Goal: Task Accomplishment & Management: Complete application form

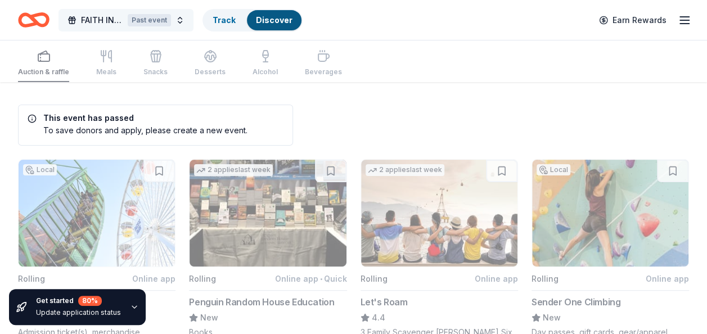
click at [157, 21] on div "Past event" at bounding box center [149, 20] width 43 height 12
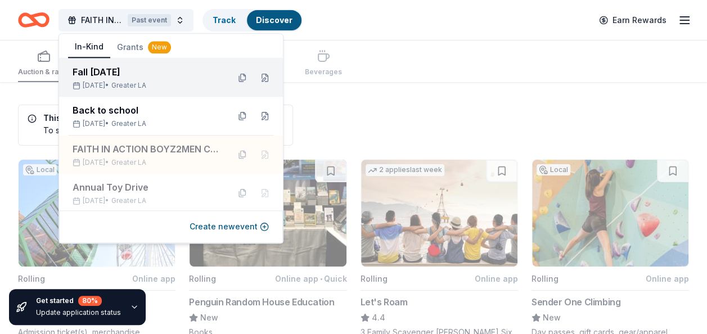
click at [148, 73] on div "Fall [DATE]" at bounding box center [146, 72] width 147 height 14
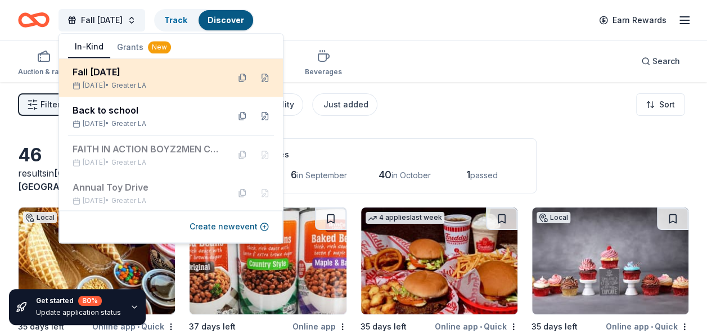
click at [148, 73] on div "Fall [DATE]" at bounding box center [146, 72] width 147 height 14
click at [137, 86] on span "Greater LA" at bounding box center [128, 85] width 35 height 9
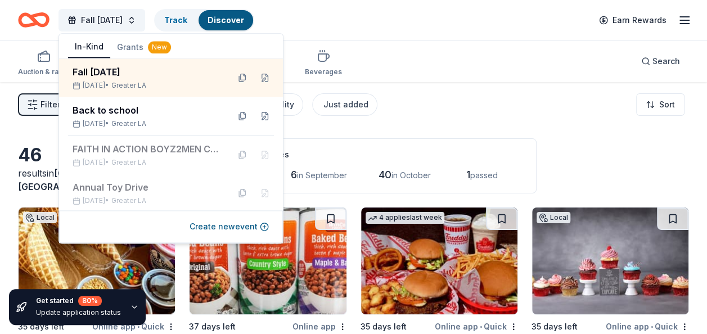
click at [3, 36] on div "Fall Harvest Festival Track Discover Earn Rewards" at bounding box center [353, 20] width 707 height 40
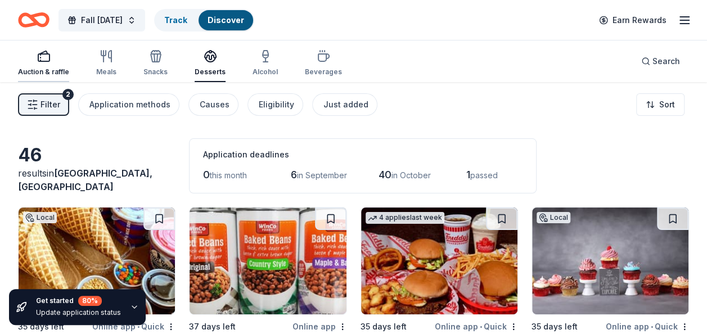
click at [62, 65] on div "Auction & raffle" at bounding box center [43, 63] width 51 height 27
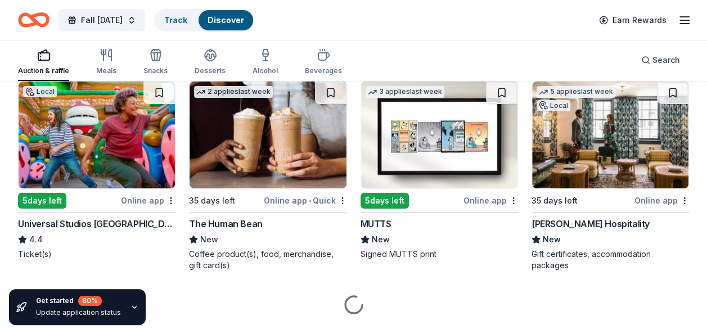
scroll to position [4171, 0]
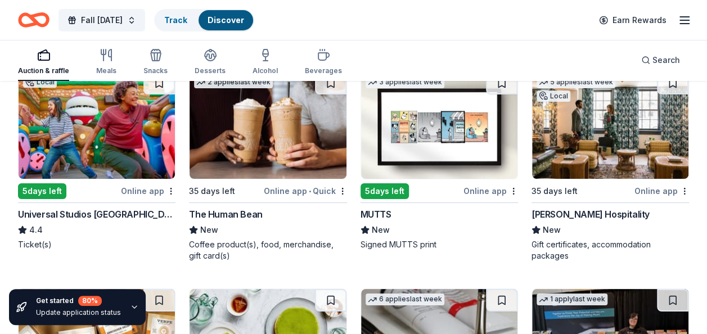
click at [446, 184] on div "5 days left" at bounding box center [411, 191] width 101 height 14
click at [631, 167] on img at bounding box center [610, 125] width 156 height 107
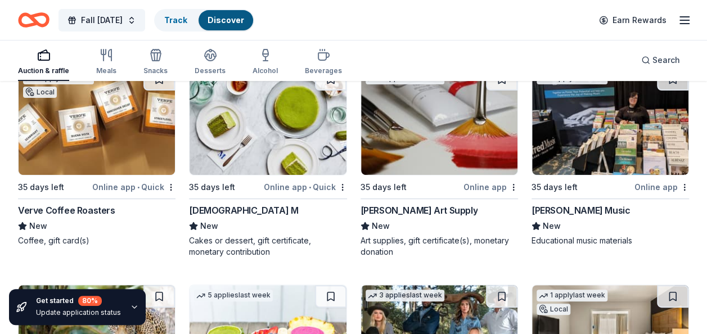
scroll to position [4412, 0]
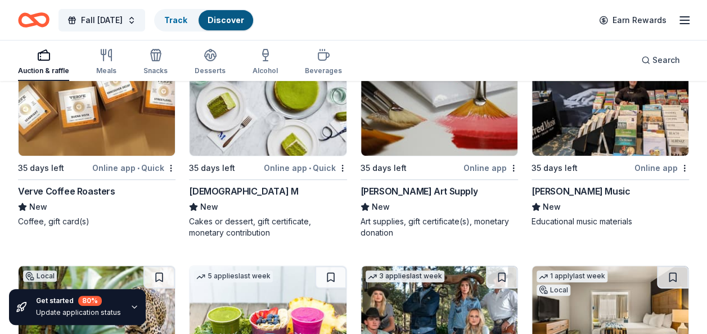
click at [110, 156] on div "1 apply last week Local 35 days left Online app • Quick Verve Coffee Roasters N…" at bounding box center [97, 137] width 158 height 179
click at [271, 161] on div "Online app • Quick" at bounding box center [305, 168] width 83 height 14
click at [622, 161] on div "35 days left" at bounding box center [582, 168] width 101 height 14
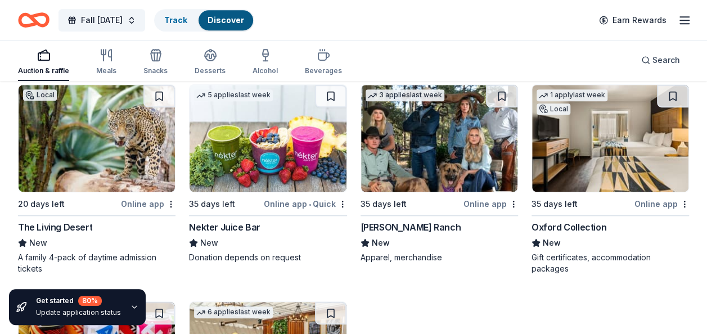
scroll to position [4598, 0]
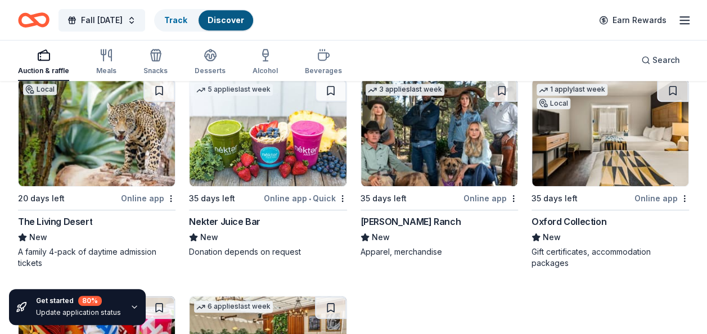
click at [93, 199] on div "20 days left" at bounding box center [68, 198] width 101 height 14
click at [266, 182] on div "5 applies last week 35 days left Online app • Quick Nekter Juice Bar New Donati…" at bounding box center [268, 168] width 158 height 179
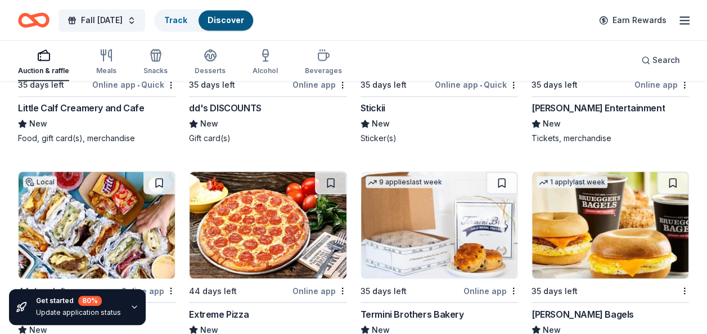
scroll to position [5146, 0]
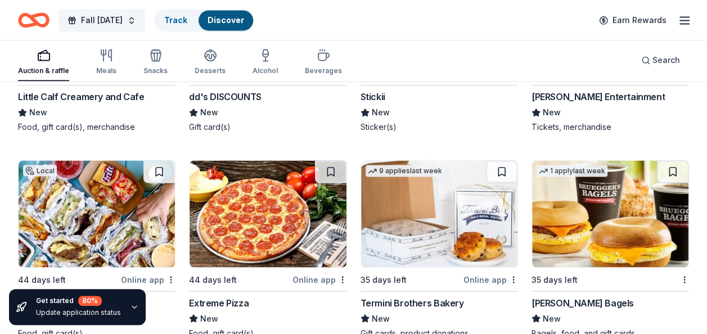
click at [266, 84] on div "35 days left Online app dd's DISCOUNTS New Gift card(s)" at bounding box center [268, 43] width 158 height 179
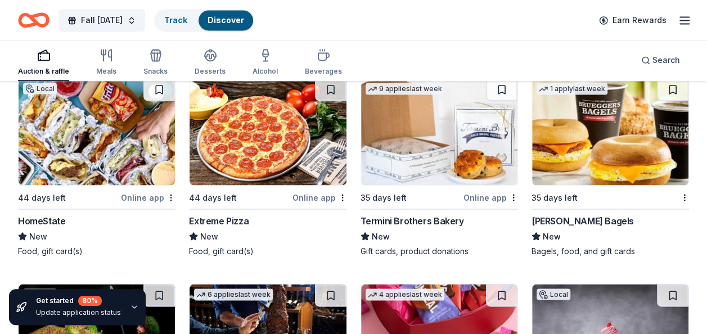
scroll to position [5236, 0]
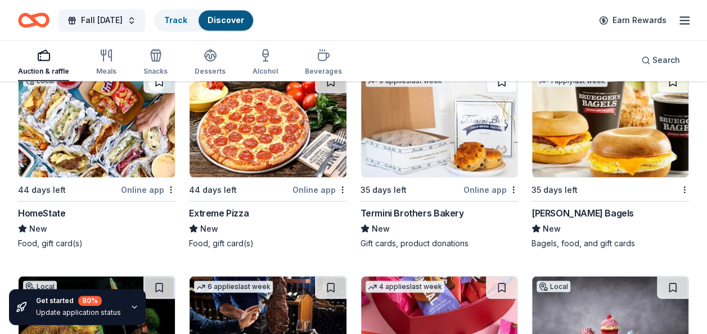
click at [263, 189] on div "44 days left" at bounding box center [239, 189] width 101 height 14
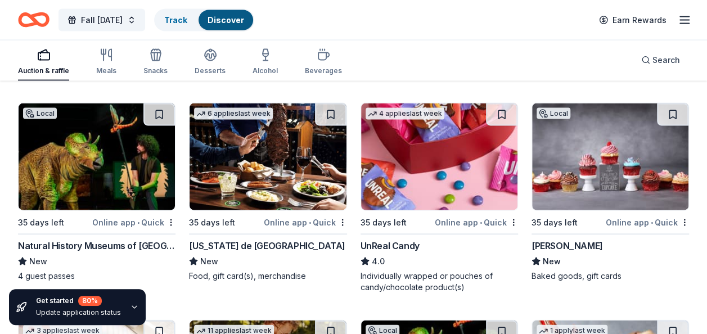
scroll to position [5416, 0]
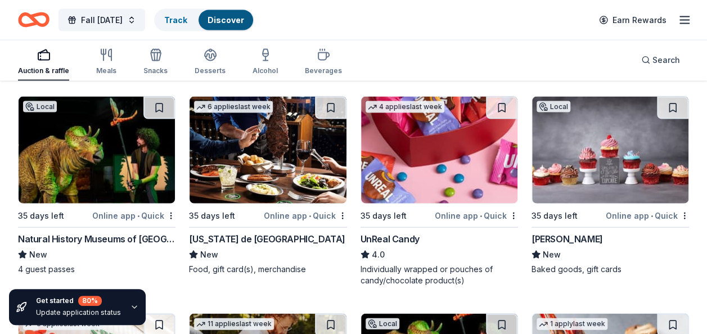
click at [263, 224] on div "6 applies last week 35 days left Online app • Quick Texas de Brazil New Food, g…" at bounding box center [268, 185] width 158 height 179
click at [469, 178] on img at bounding box center [439, 150] width 156 height 107
click at [649, 232] on div "Nadia Cakes" at bounding box center [611, 239] width 158 height 14
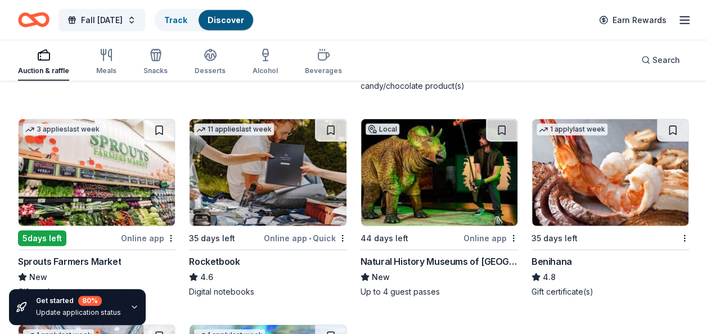
scroll to position [5633, 0]
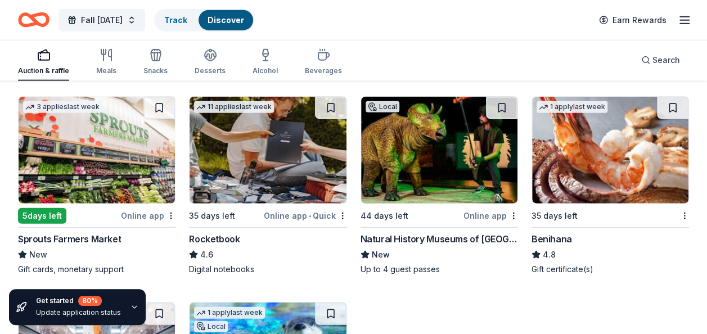
click at [69, 209] on div "5 days left" at bounding box center [68, 216] width 101 height 14
click at [267, 189] on img at bounding box center [268, 150] width 156 height 107
click at [438, 182] on img at bounding box center [439, 150] width 156 height 107
click at [571, 155] on img at bounding box center [610, 150] width 156 height 107
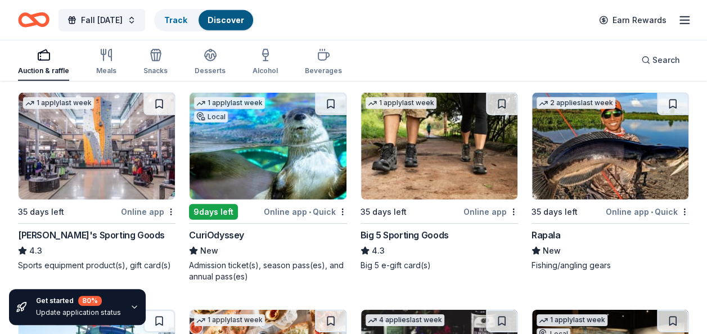
scroll to position [5865, 0]
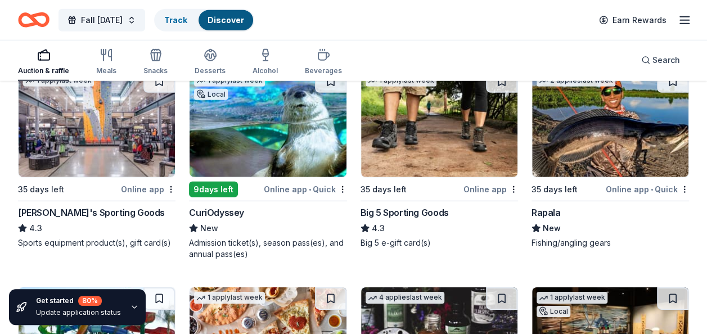
click at [107, 182] on div "35 days left" at bounding box center [68, 189] width 101 height 14
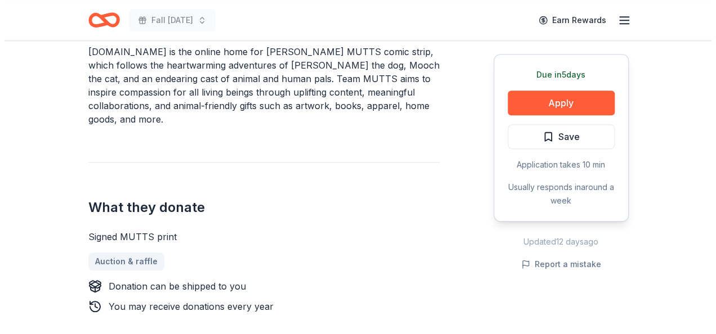
scroll to position [383, 0]
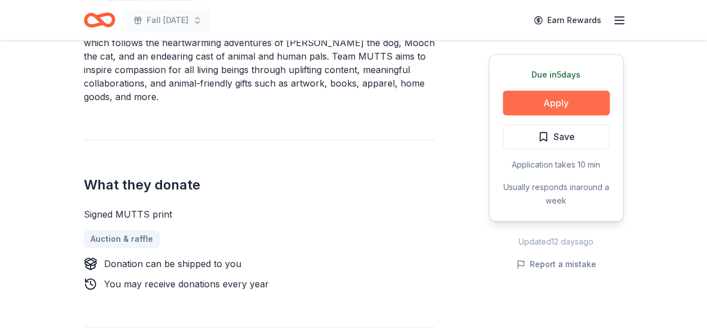
click at [557, 109] on button "Apply" at bounding box center [556, 103] width 107 height 25
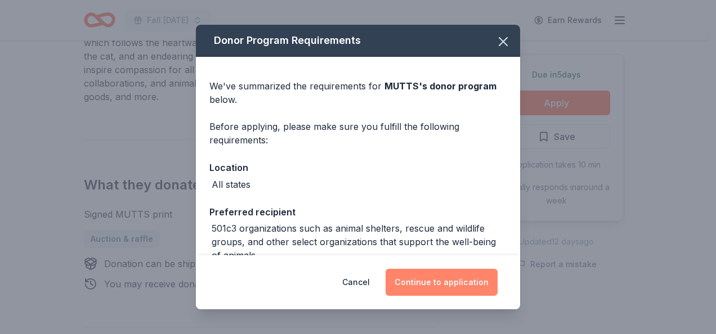
click at [446, 282] on button "Continue to application" at bounding box center [441, 282] width 112 height 27
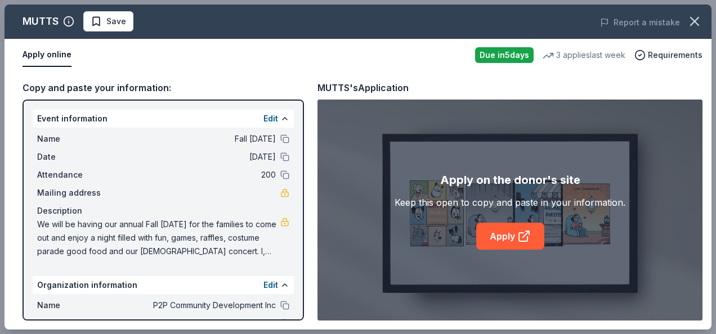
click at [275, 145] on div "Name Fall Harvest Festival" at bounding box center [163, 139] width 252 height 14
click at [280, 142] on button at bounding box center [284, 138] width 9 height 9
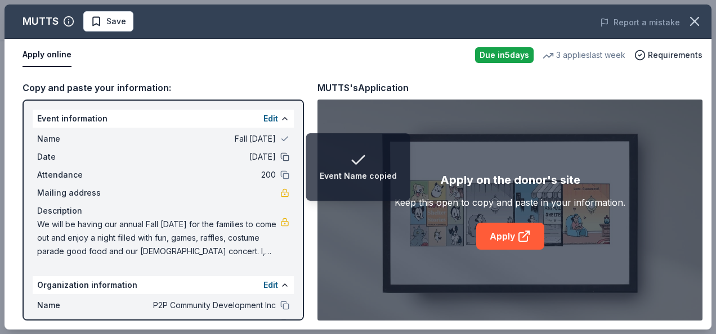
click at [280, 160] on button at bounding box center [284, 156] width 9 height 9
click at [280, 179] on button at bounding box center [284, 174] width 9 height 9
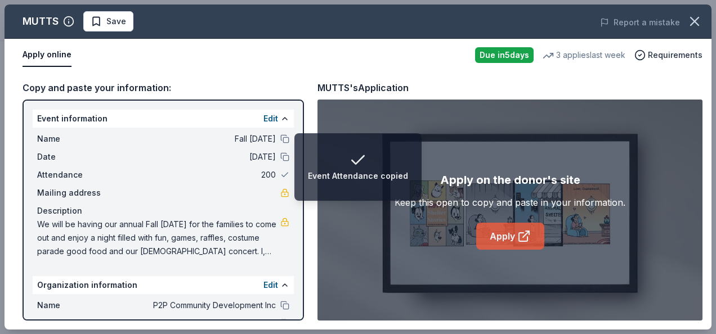
click at [500, 230] on link "Apply" at bounding box center [510, 236] width 68 height 27
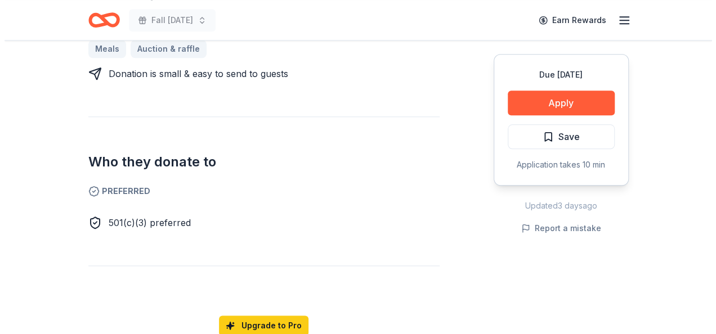
scroll to position [555, 0]
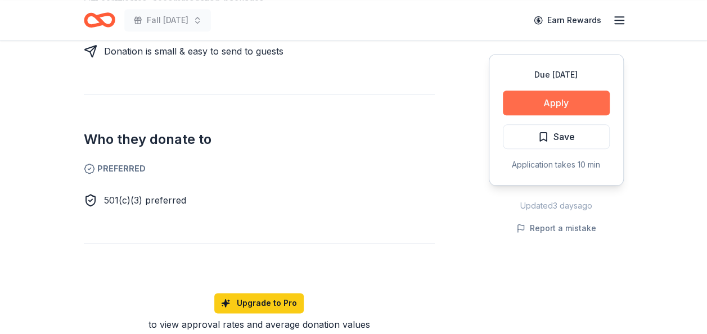
click at [542, 111] on button "Apply" at bounding box center [556, 103] width 107 height 25
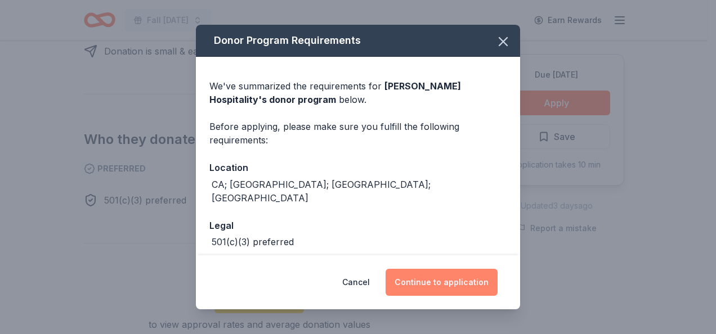
click at [431, 281] on button "Continue to application" at bounding box center [441, 282] width 112 height 27
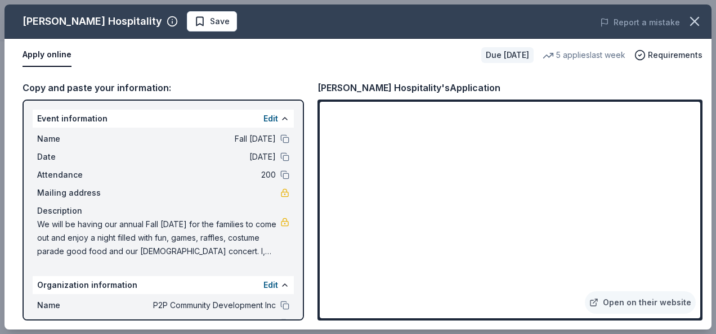
click at [271, 141] on div "Name Fall Harvest Festival" at bounding box center [163, 139] width 252 height 14
click at [280, 158] on button at bounding box center [284, 156] width 9 height 9
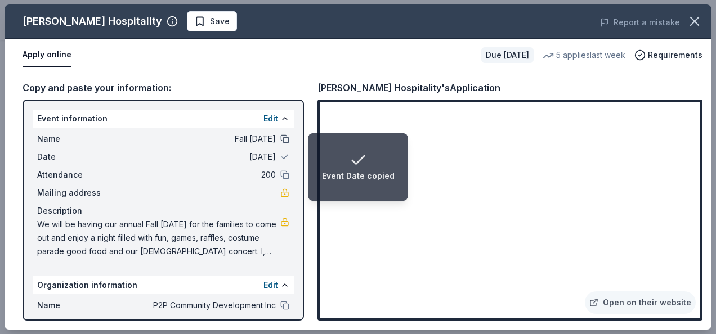
click at [280, 140] on button at bounding box center [284, 138] width 9 height 9
click at [280, 178] on button at bounding box center [284, 174] width 9 height 9
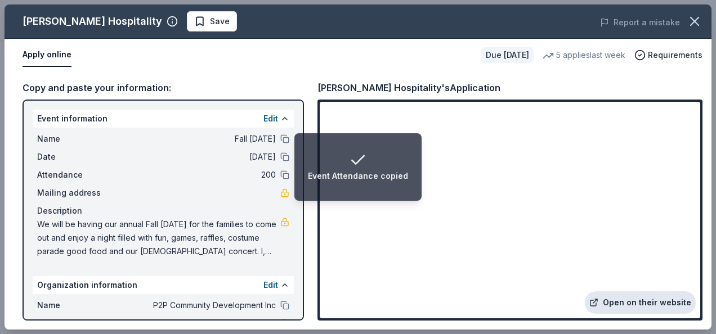
click at [647, 296] on link "Open on their website" at bounding box center [639, 302] width 111 height 23
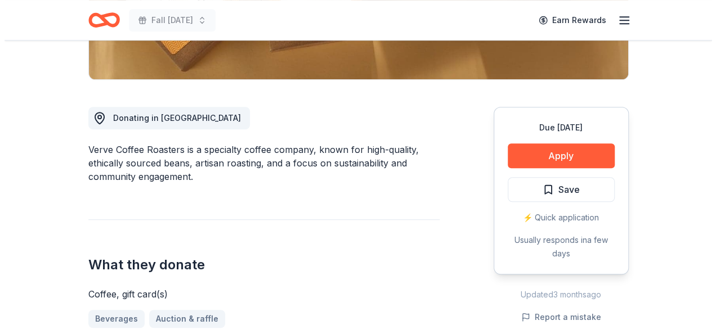
scroll to position [270, 0]
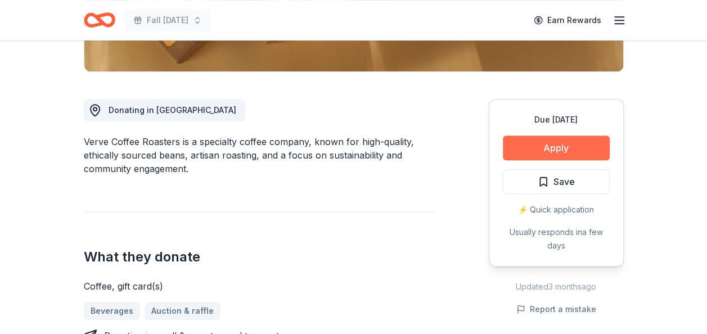
click at [556, 152] on button "Apply" at bounding box center [556, 148] width 107 height 25
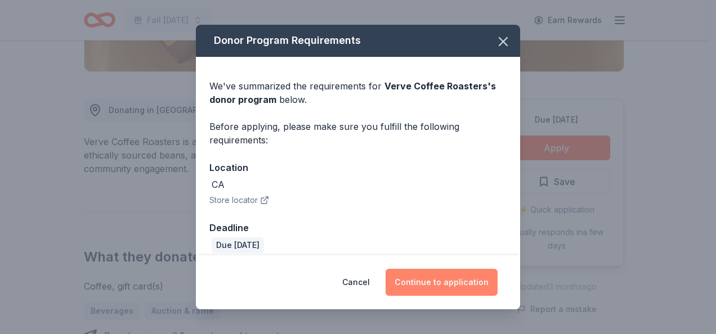
click at [440, 280] on button "Continue to application" at bounding box center [441, 282] width 112 height 27
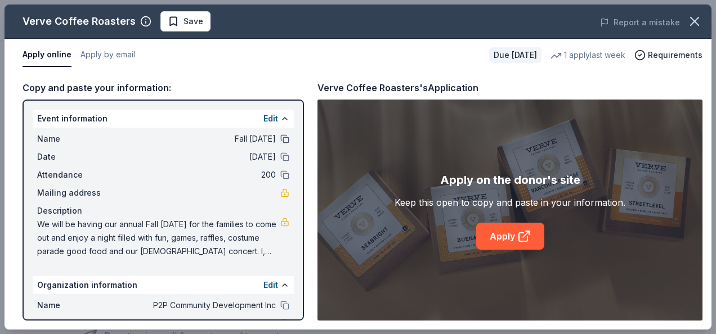
click at [280, 141] on button at bounding box center [284, 138] width 9 height 9
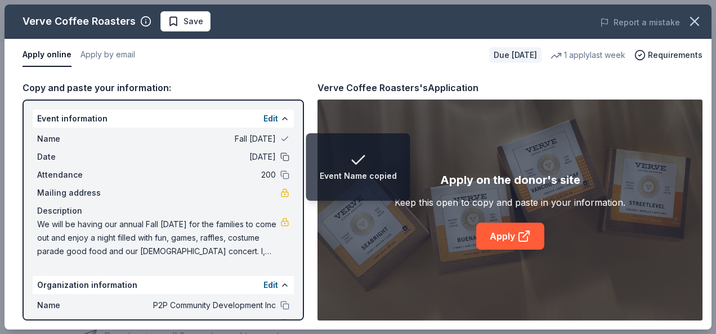
click at [280, 153] on button at bounding box center [284, 156] width 9 height 9
click at [280, 173] on button at bounding box center [284, 174] width 9 height 9
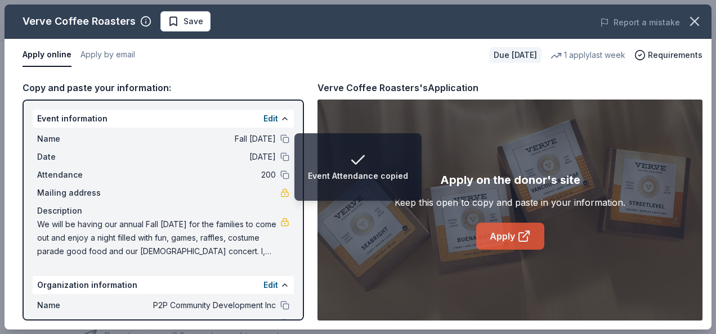
click at [510, 235] on link "Apply" at bounding box center [510, 236] width 68 height 27
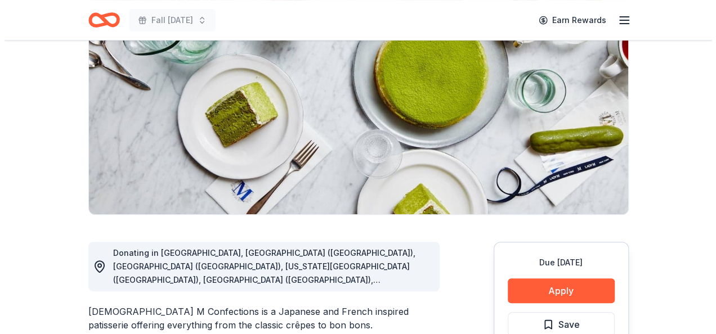
scroll to position [187, 0]
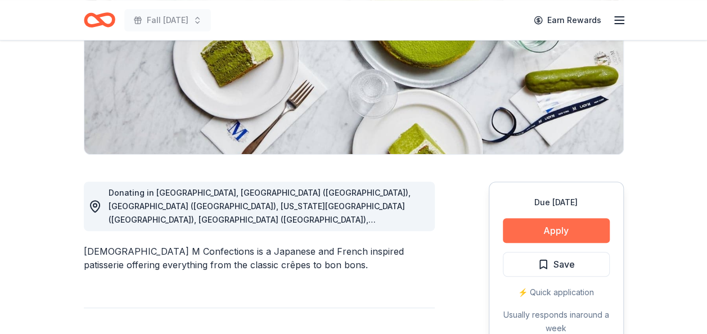
click at [534, 235] on button "Apply" at bounding box center [556, 230] width 107 height 25
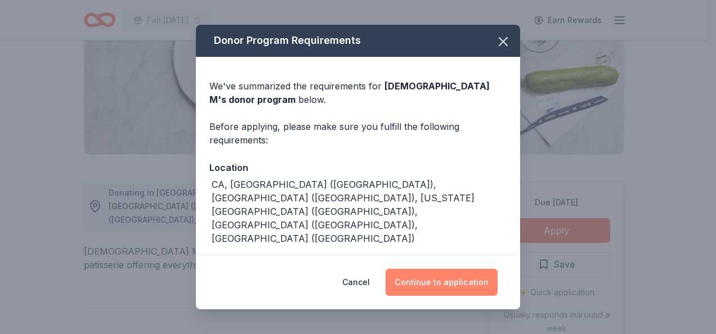
click at [422, 281] on button "Continue to application" at bounding box center [441, 282] width 112 height 27
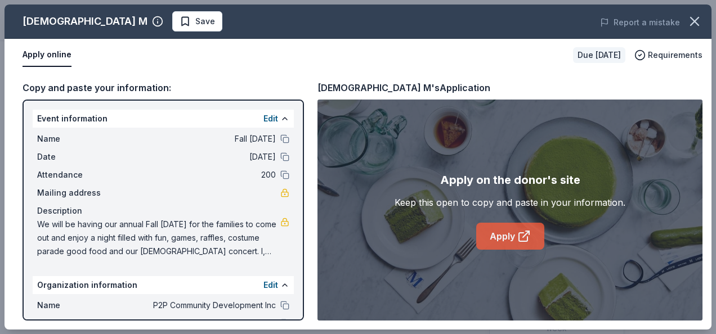
click at [511, 237] on link "Apply" at bounding box center [510, 236] width 68 height 27
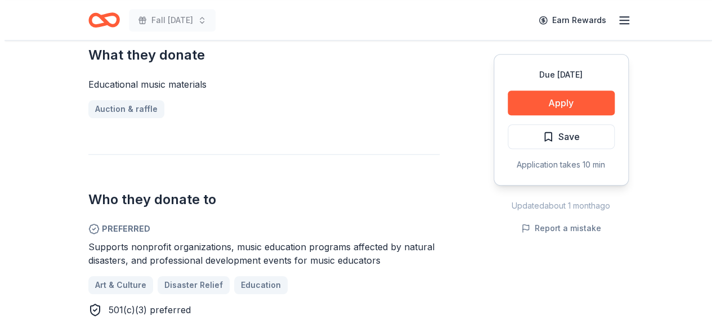
scroll to position [480, 0]
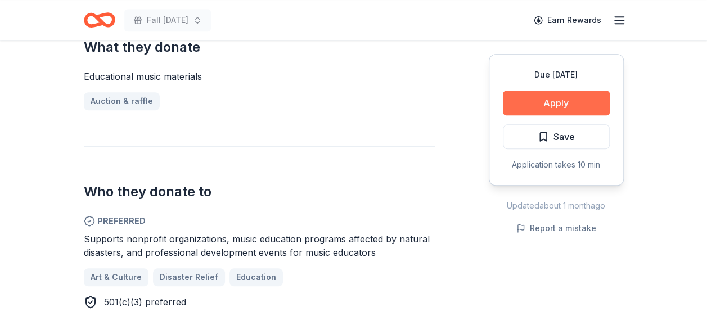
click at [551, 98] on button "Apply" at bounding box center [556, 103] width 107 height 25
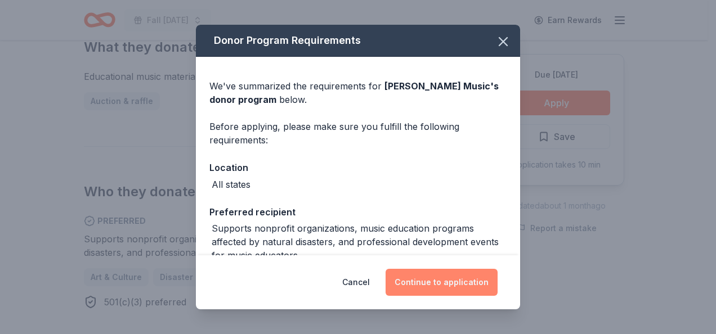
click at [455, 284] on button "Continue to application" at bounding box center [441, 282] width 112 height 27
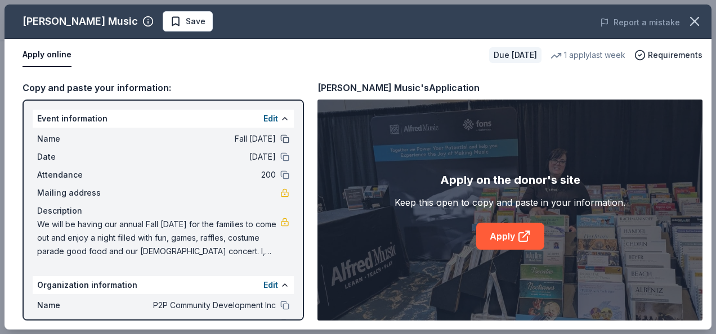
click at [280, 142] on button at bounding box center [284, 138] width 9 height 9
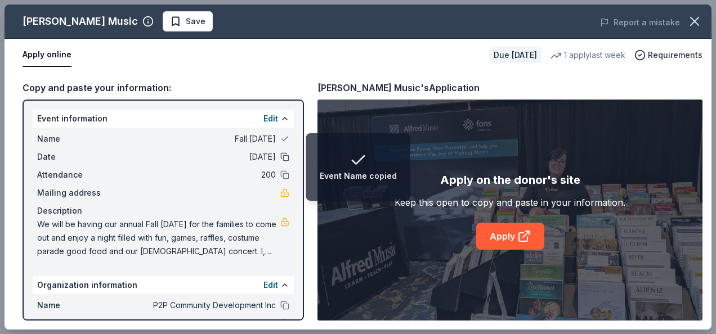
click at [280, 158] on button at bounding box center [284, 156] width 9 height 9
click at [280, 178] on button at bounding box center [284, 174] width 9 height 9
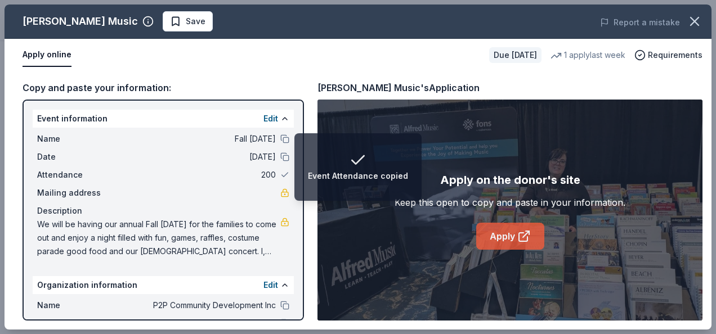
click at [490, 238] on link "Apply" at bounding box center [510, 236] width 68 height 27
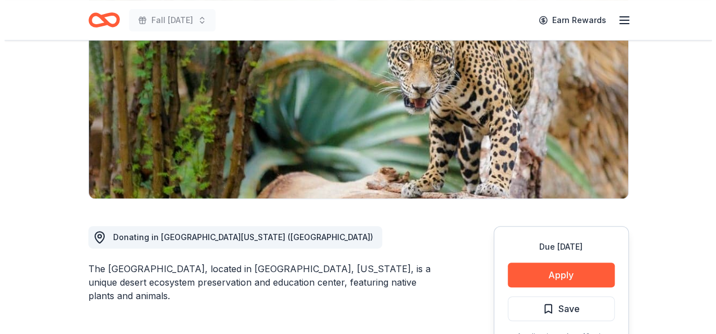
scroll to position [150, 0]
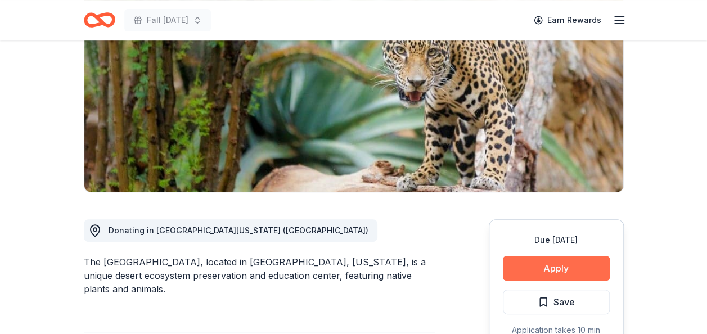
click at [578, 273] on button "Apply" at bounding box center [556, 268] width 107 height 25
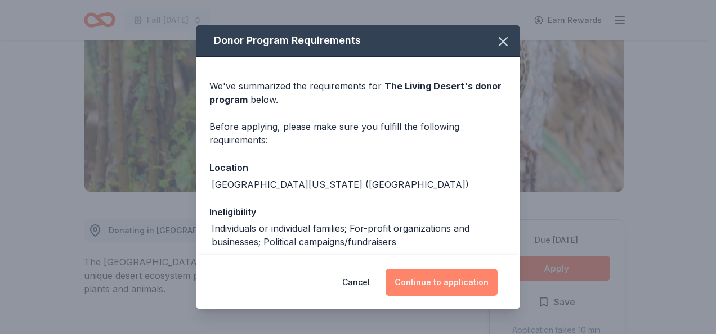
click at [485, 285] on button "Continue to application" at bounding box center [441, 282] width 112 height 27
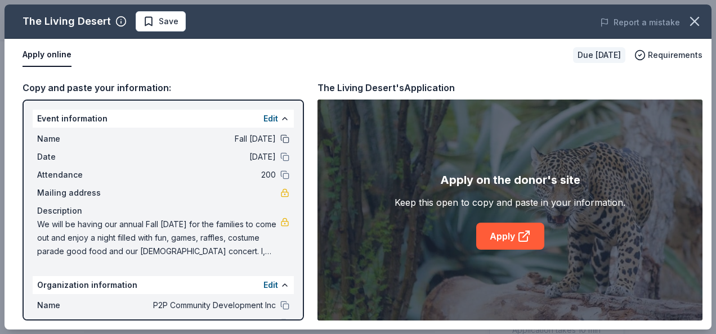
click at [280, 140] on button at bounding box center [284, 138] width 9 height 9
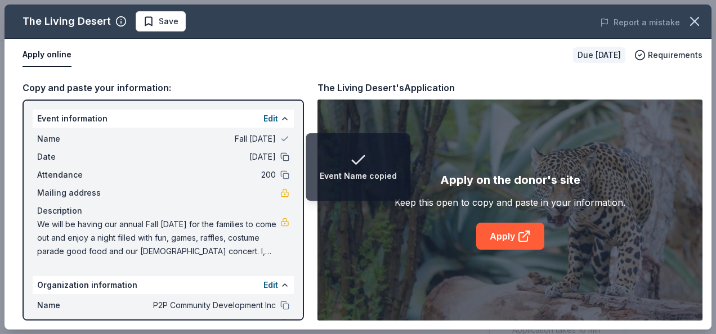
click at [280, 155] on button at bounding box center [284, 156] width 9 height 9
click at [280, 173] on button at bounding box center [284, 174] width 9 height 9
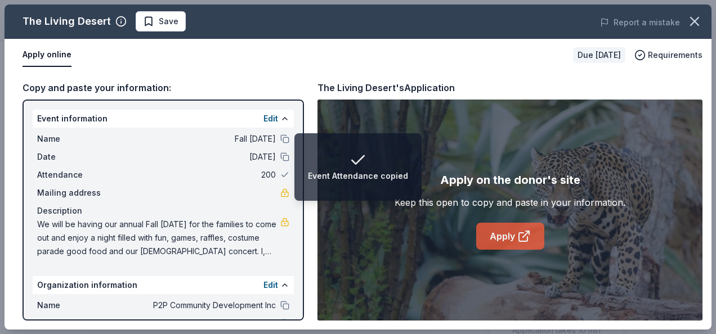
click at [514, 234] on link "Apply" at bounding box center [510, 236] width 68 height 27
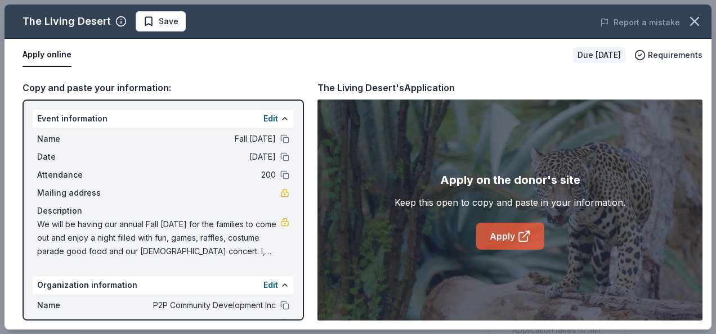
click at [511, 235] on link "Apply" at bounding box center [510, 236] width 68 height 27
click at [280, 302] on button at bounding box center [284, 305] width 9 height 9
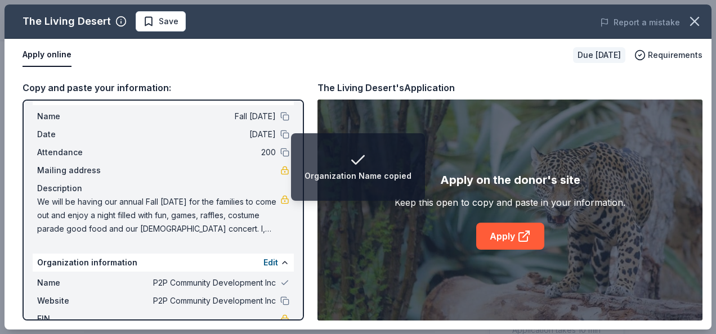
scroll to position [101, 0]
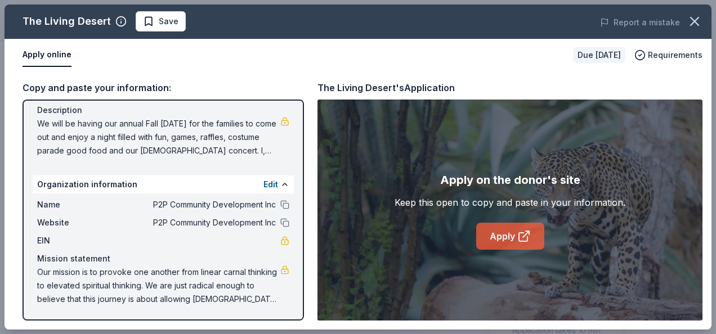
click at [487, 234] on link "Apply" at bounding box center [510, 236] width 68 height 27
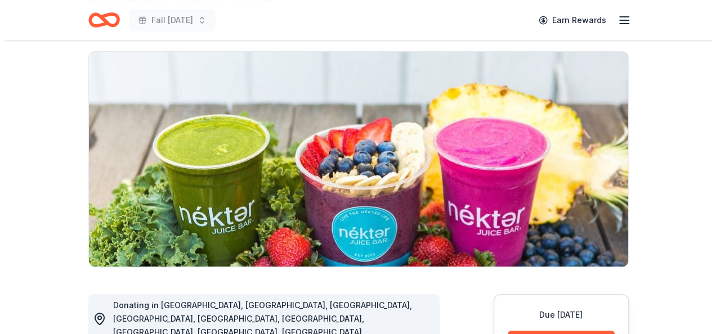
scroll to position [180, 0]
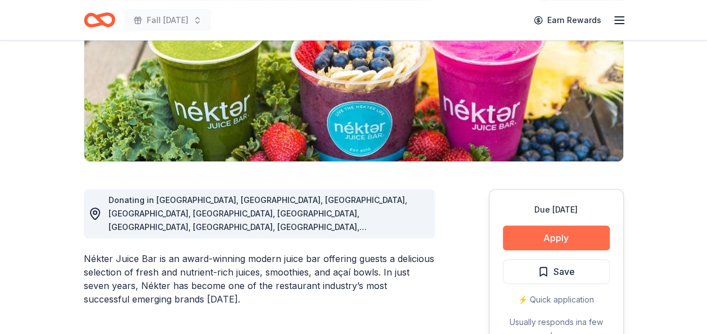
click at [563, 233] on button "Apply" at bounding box center [556, 238] width 107 height 25
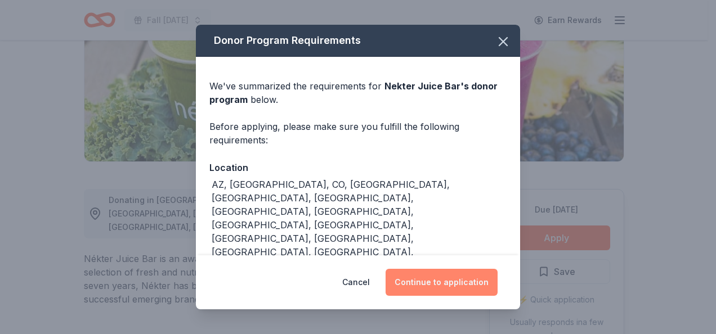
click at [472, 284] on button "Continue to application" at bounding box center [441, 282] width 112 height 27
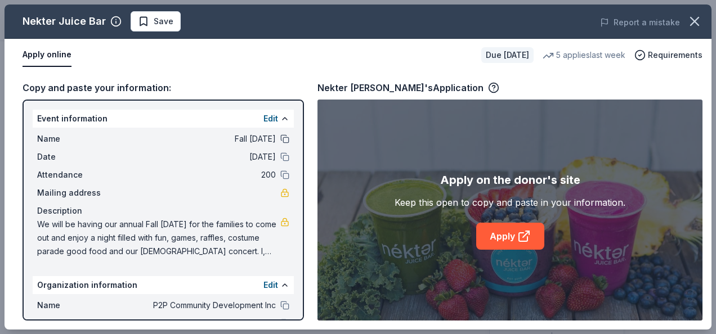
click at [280, 140] on button at bounding box center [284, 138] width 9 height 9
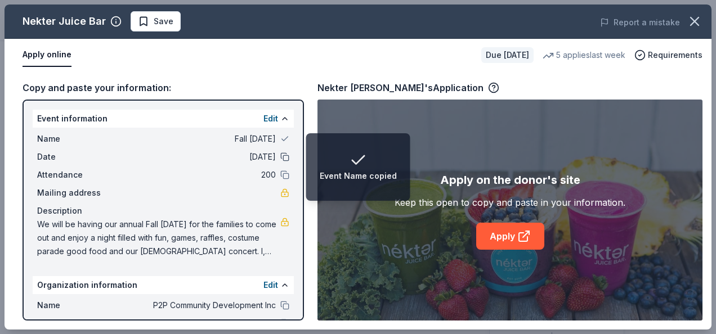
click at [280, 156] on button at bounding box center [284, 156] width 9 height 9
click at [280, 173] on button at bounding box center [284, 174] width 9 height 9
click at [275, 311] on div "Name P2P Community Development Inc" at bounding box center [163, 306] width 252 height 14
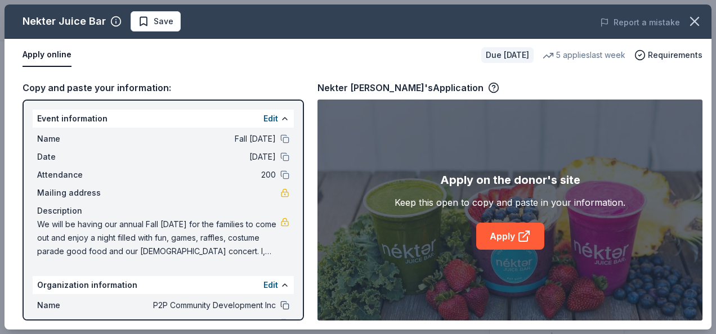
click at [280, 305] on button at bounding box center [284, 305] width 9 height 9
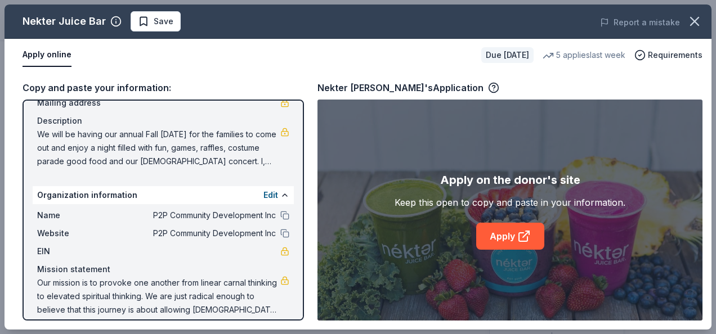
scroll to position [101, 0]
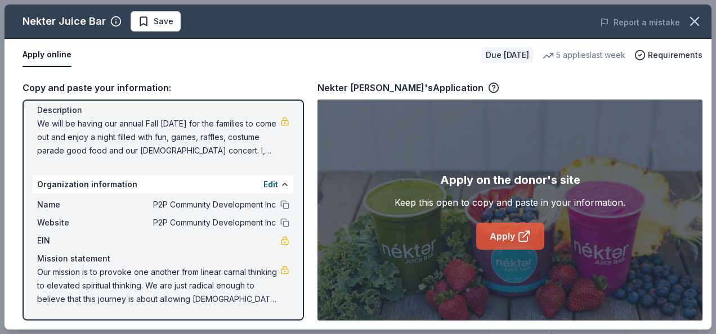
click at [509, 237] on link "Apply" at bounding box center [510, 236] width 68 height 27
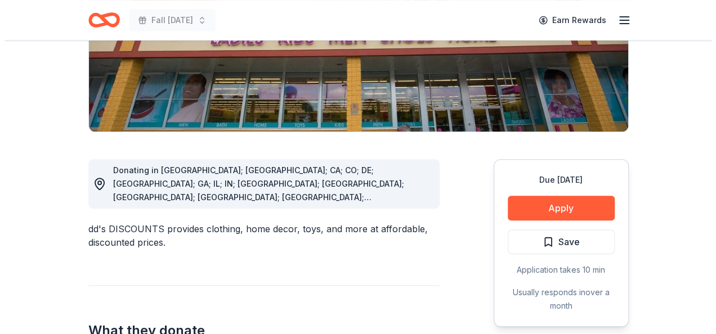
scroll to position [262, 0]
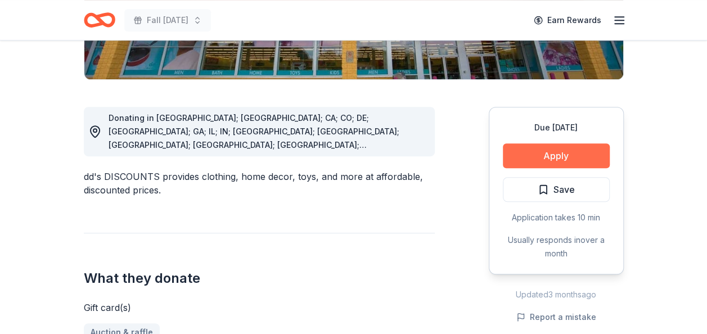
click at [552, 158] on button "Apply" at bounding box center [556, 155] width 107 height 25
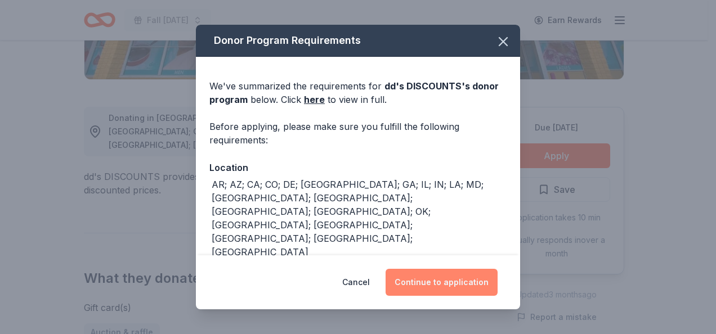
click at [429, 276] on button "Continue to application" at bounding box center [441, 282] width 112 height 27
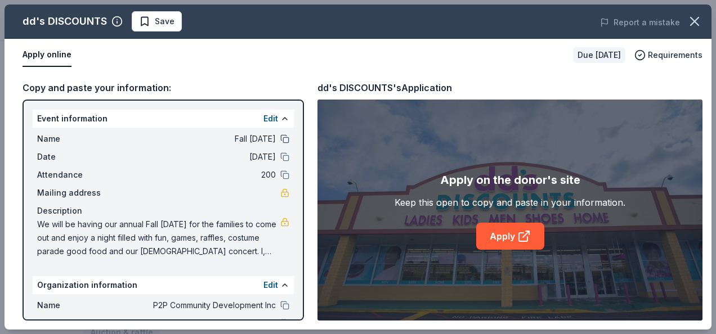
click at [280, 135] on button at bounding box center [284, 138] width 9 height 9
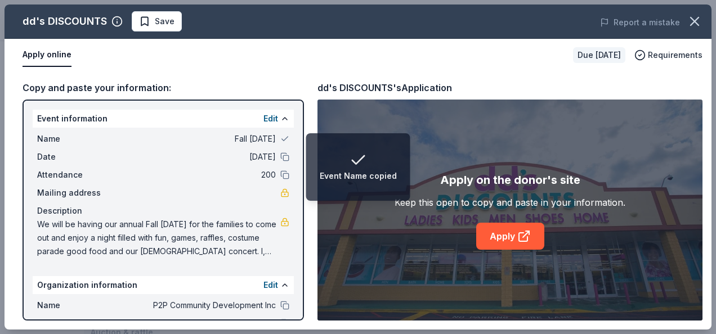
click at [280, 158] on button at bounding box center [284, 156] width 9 height 9
click at [280, 179] on button at bounding box center [284, 174] width 9 height 9
click at [276, 300] on div "Name P2P Community Development Inc" at bounding box center [163, 306] width 252 height 14
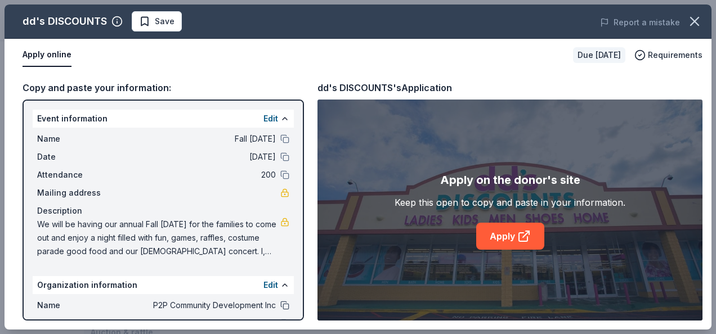
click at [280, 305] on button at bounding box center [284, 305] width 9 height 9
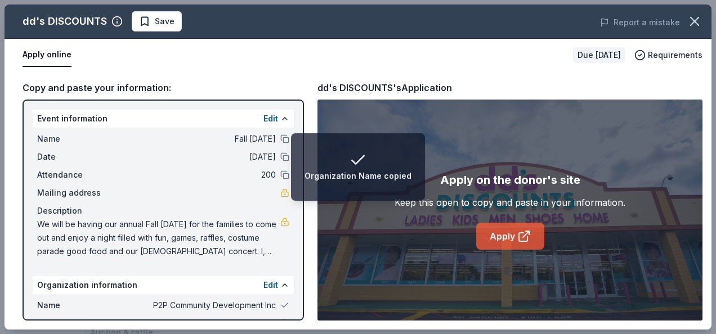
click at [499, 240] on link "Apply" at bounding box center [510, 236] width 68 height 27
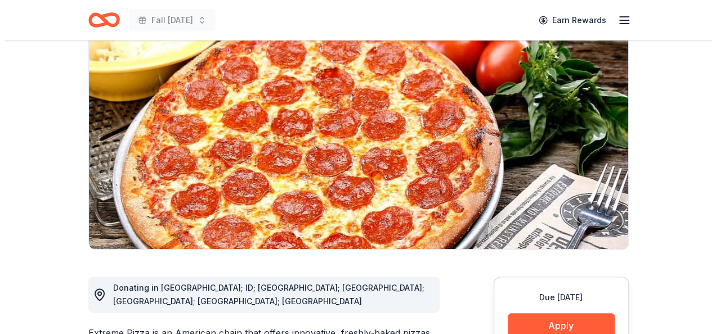
scroll to position [97, 0]
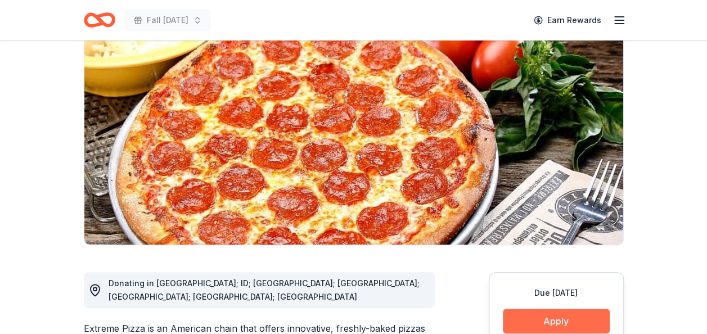
click at [568, 313] on button "Apply" at bounding box center [556, 321] width 107 height 25
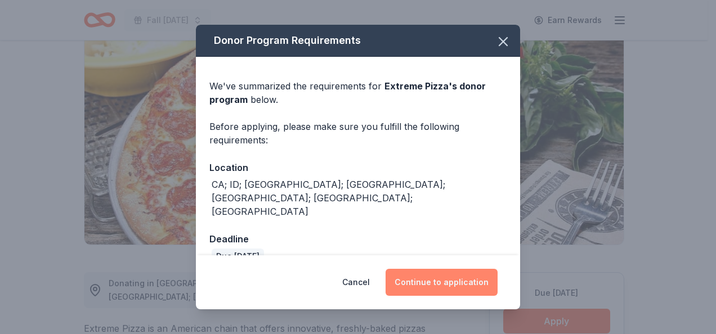
click at [461, 287] on button "Continue to application" at bounding box center [441, 282] width 112 height 27
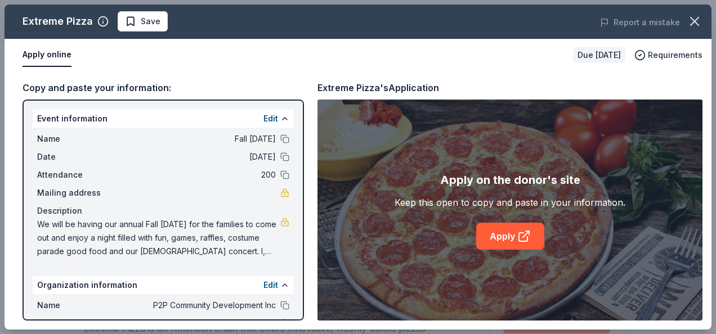
click at [688, 178] on div "Apply on the donor's site Keep this open to copy and paste in your information.…" at bounding box center [509, 210] width 385 height 221
click at [280, 142] on button at bounding box center [284, 138] width 9 height 9
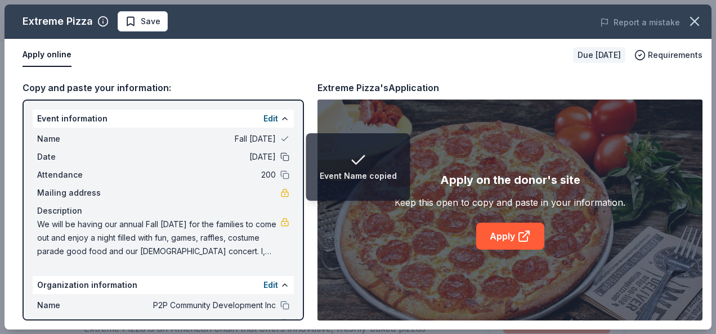
click at [280, 156] on button at bounding box center [284, 156] width 9 height 9
click at [280, 176] on button at bounding box center [284, 174] width 9 height 9
click at [280, 301] on button at bounding box center [284, 305] width 9 height 9
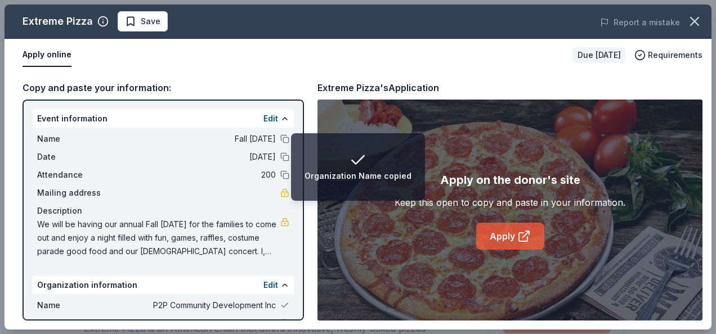
click at [531, 236] on link "Apply" at bounding box center [510, 236] width 68 height 27
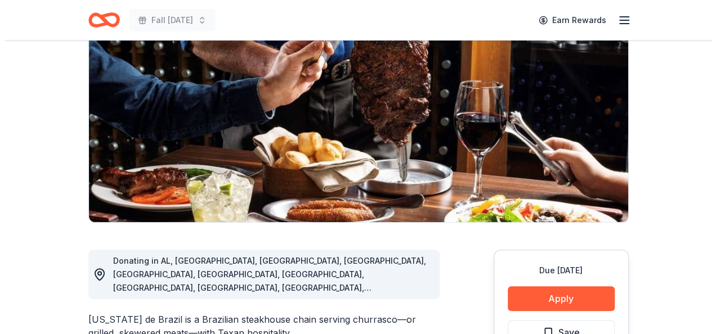
scroll to position [164, 0]
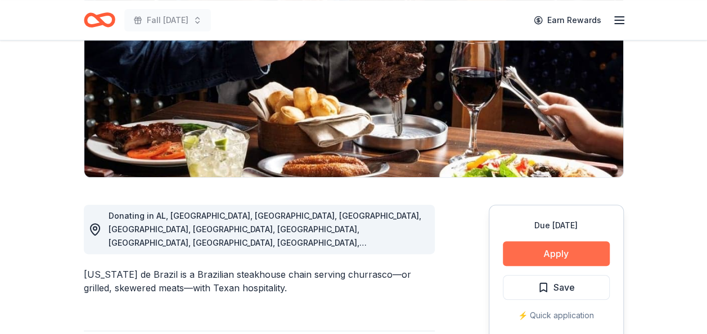
click at [585, 254] on button "Apply" at bounding box center [556, 253] width 107 height 25
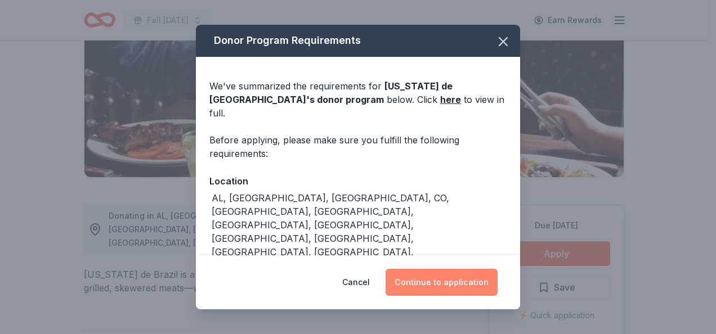
click at [475, 287] on button "Continue to application" at bounding box center [441, 282] width 112 height 27
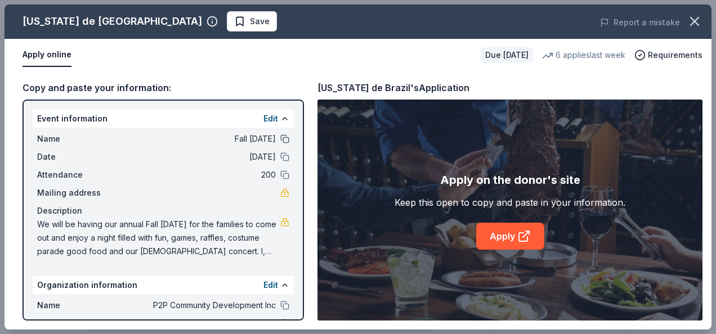
click at [280, 142] on button at bounding box center [284, 138] width 9 height 9
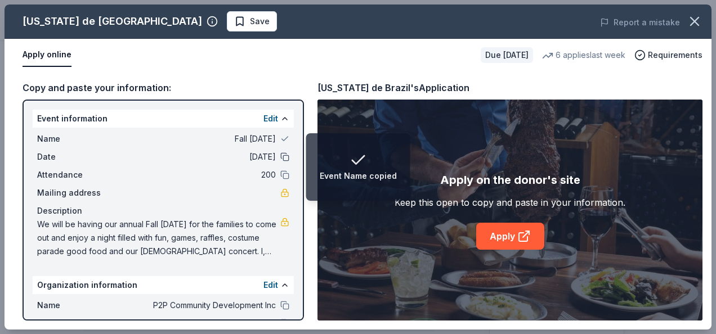
click at [280, 156] on button at bounding box center [284, 156] width 9 height 9
click at [280, 177] on button at bounding box center [284, 174] width 9 height 9
click at [280, 304] on button at bounding box center [284, 305] width 9 height 9
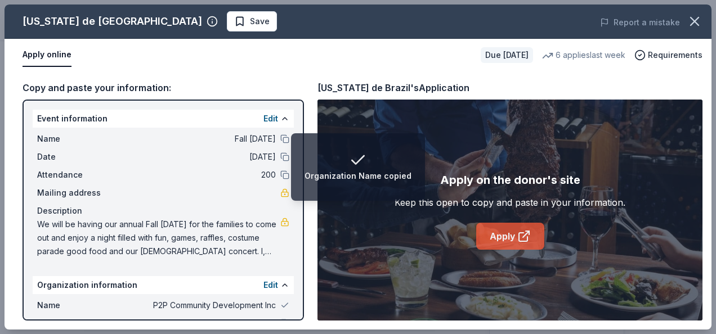
click at [504, 240] on link "Apply" at bounding box center [510, 236] width 68 height 27
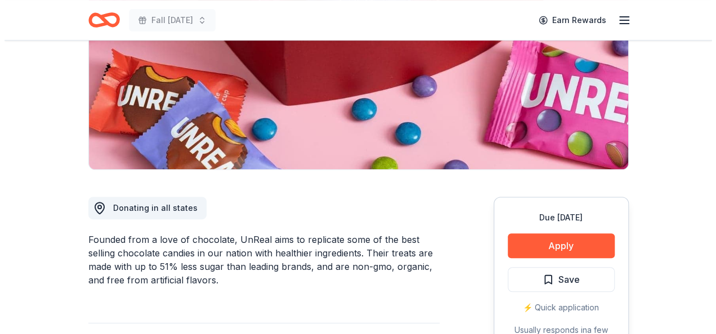
scroll to position [217, 0]
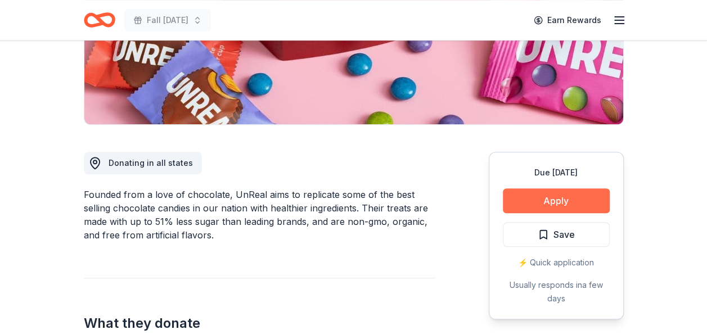
click at [529, 205] on button "Apply" at bounding box center [556, 200] width 107 height 25
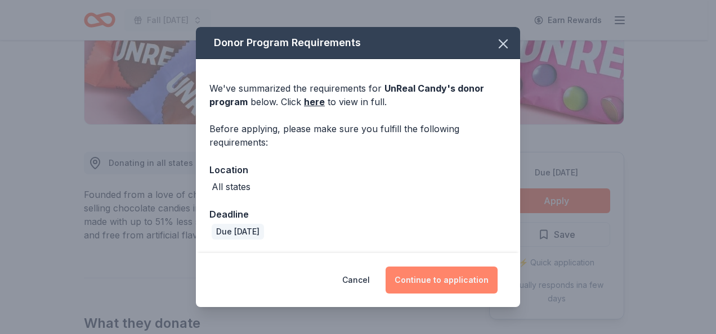
click at [426, 274] on button "Continue to application" at bounding box center [441, 280] width 112 height 27
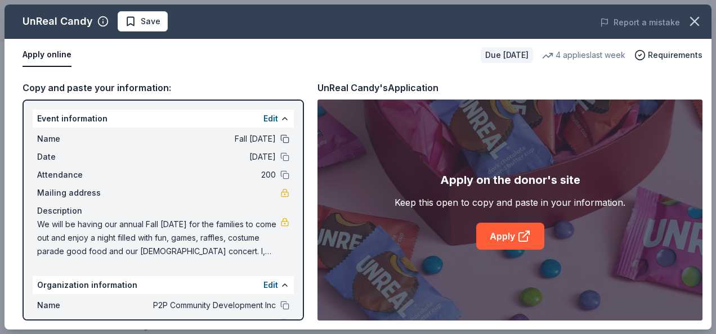
click at [280, 142] on button at bounding box center [284, 138] width 9 height 9
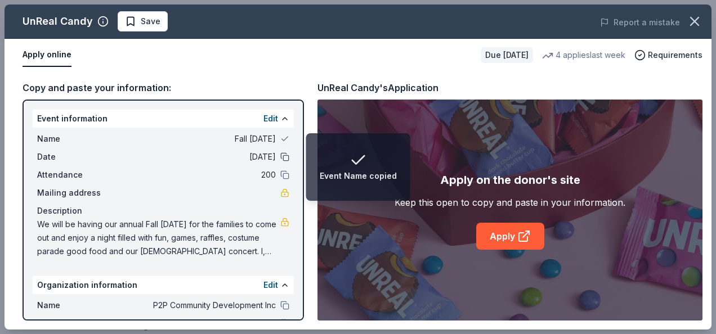
click at [280, 158] on button at bounding box center [284, 156] width 9 height 9
click at [280, 176] on button at bounding box center [284, 174] width 9 height 9
click at [280, 306] on button at bounding box center [284, 305] width 9 height 9
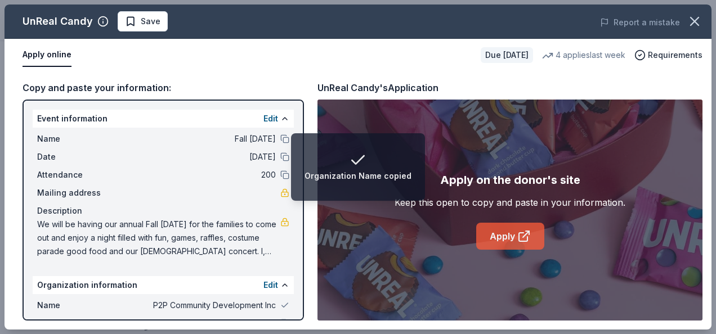
click at [503, 230] on link "Apply" at bounding box center [510, 236] width 68 height 27
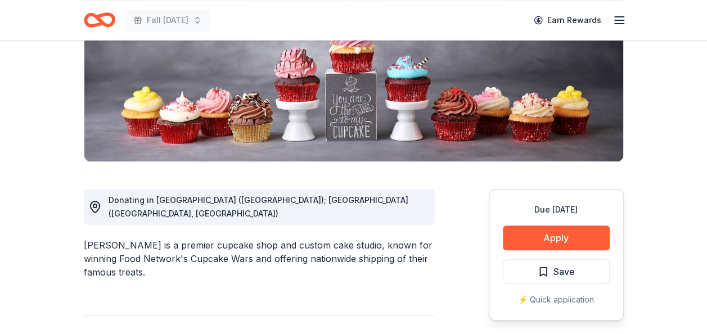
scroll to position [203, 0]
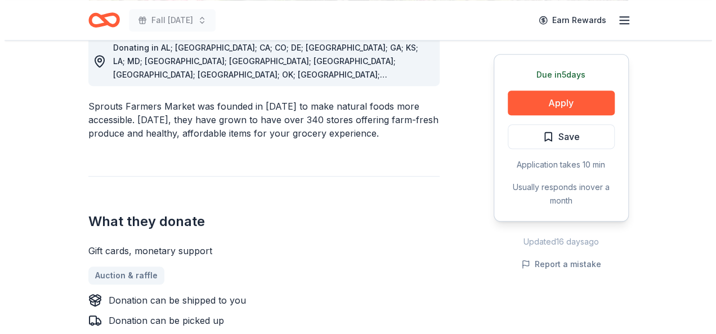
scroll to position [338, 0]
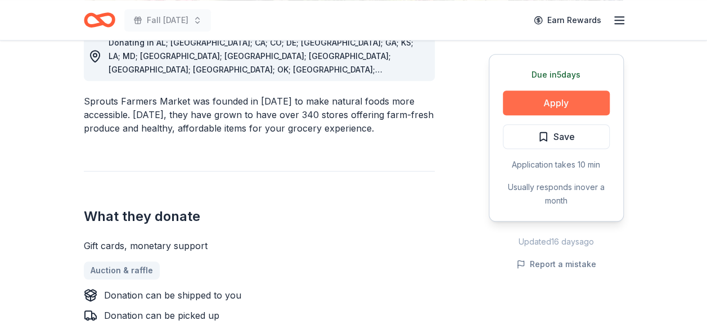
click at [574, 104] on button "Apply" at bounding box center [556, 103] width 107 height 25
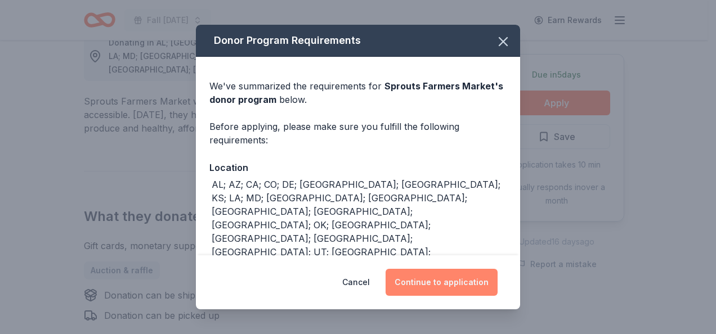
click at [453, 271] on button "Continue to application" at bounding box center [441, 282] width 112 height 27
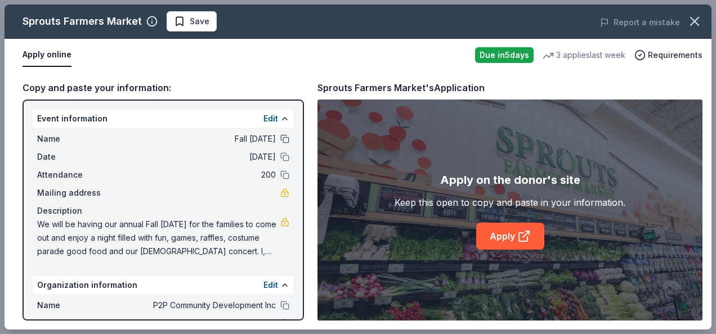
click at [280, 141] on button at bounding box center [284, 138] width 9 height 9
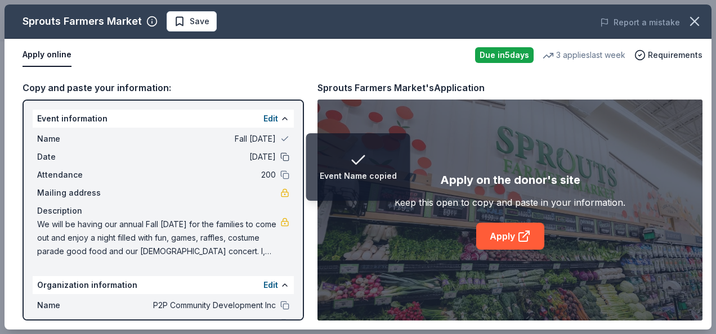
click at [280, 159] on button at bounding box center [284, 156] width 9 height 9
click at [280, 179] on button at bounding box center [284, 174] width 9 height 9
click at [280, 306] on button at bounding box center [284, 305] width 9 height 9
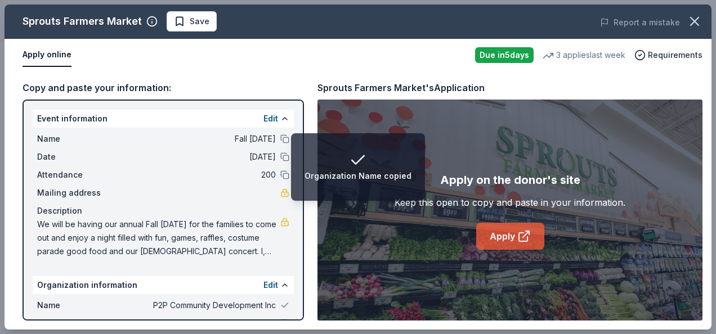
click at [513, 243] on link "Apply" at bounding box center [510, 236] width 68 height 27
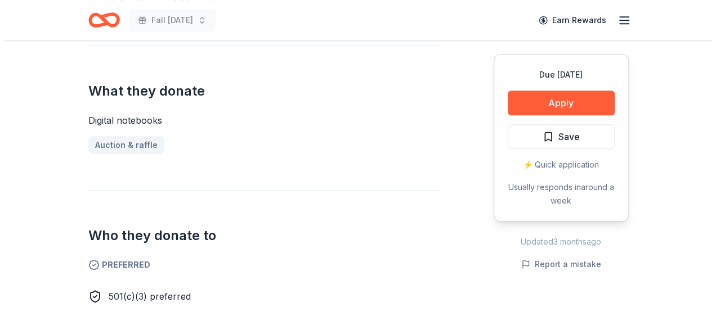
scroll to position [472, 0]
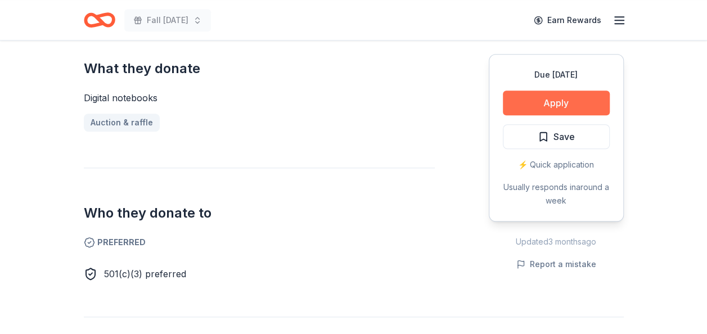
click at [568, 97] on button "Apply" at bounding box center [556, 103] width 107 height 25
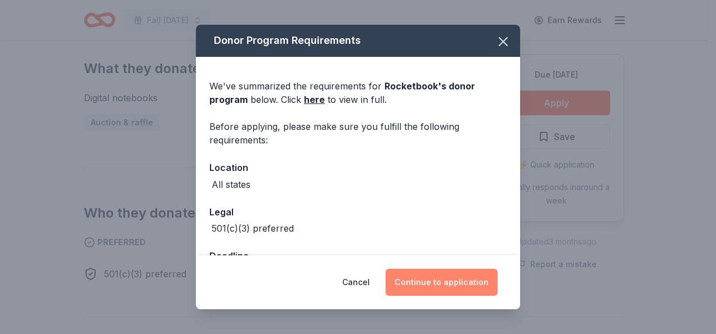
click at [440, 280] on button "Continue to application" at bounding box center [441, 282] width 112 height 27
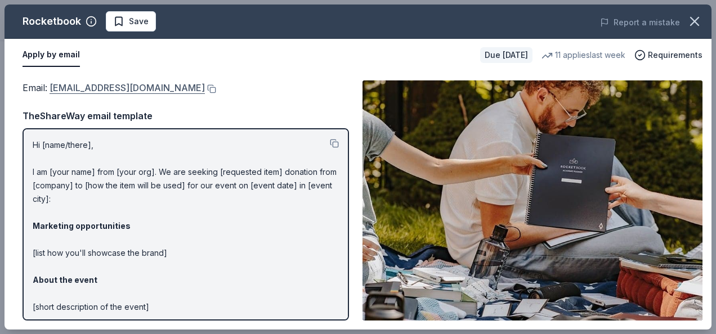
click at [150, 87] on link "communityinvolvement@getrocketbook.com" at bounding box center [127, 87] width 155 height 15
click at [216, 86] on button at bounding box center [210, 88] width 11 height 9
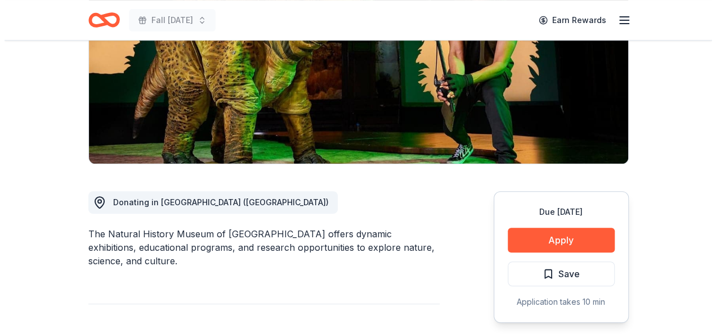
scroll to position [254, 0]
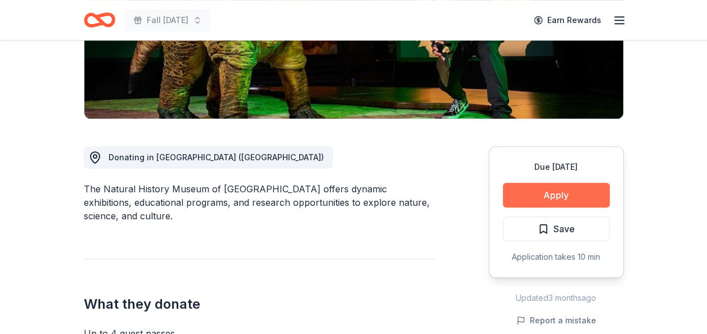
click at [566, 183] on button "Apply" at bounding box center [556, 195] width 107 height 25
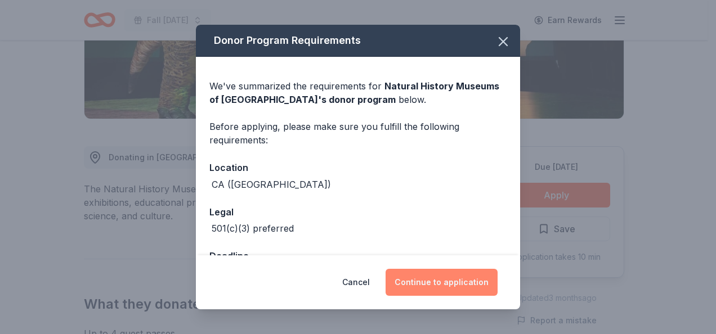
click at [437, 280] on button "Continue to application" at bounding box center [441, 282] width 112 height 27
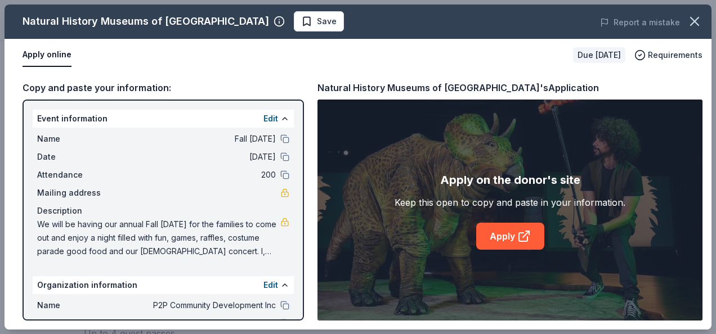
click at [275, 144] on div "Name Fall [DATE]" at bounding box center [163, 139] width 252 height 14
click at [280, 140] on button at bounding box center [284, 138] width 9 height 9
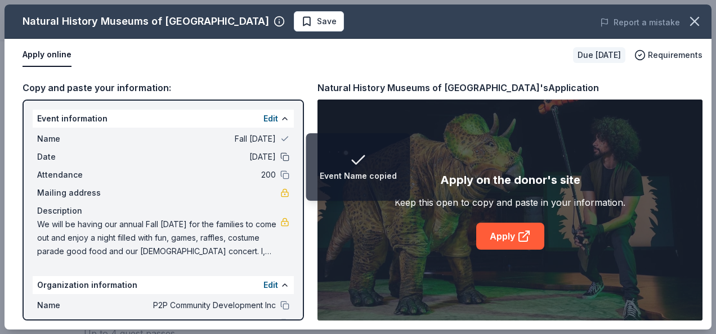
click at [280, 157] on button at bounding box center [284, 156] width 9 height 9
click at [280, 178] on button at bounding box center [284, 174] width 9 height 9
click at [280, 303] on button at bounding box center [284, 305] width 9 height 9
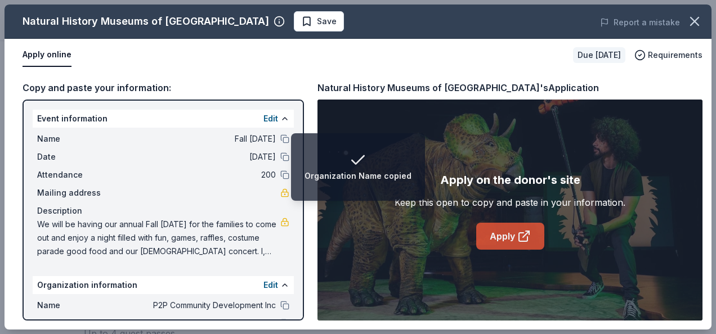
click at [520, 236] on icon at bounding box center [524, 237] width 14 height 14
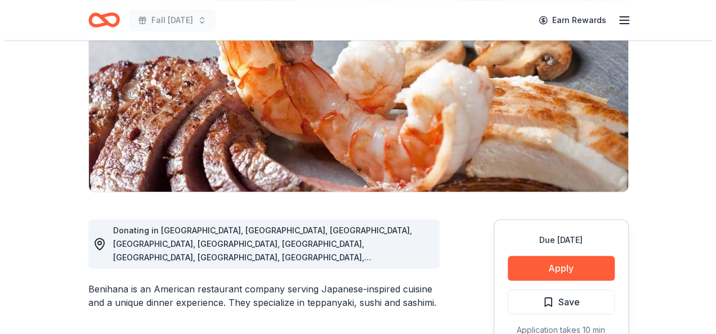
scroll to position [255, 0]
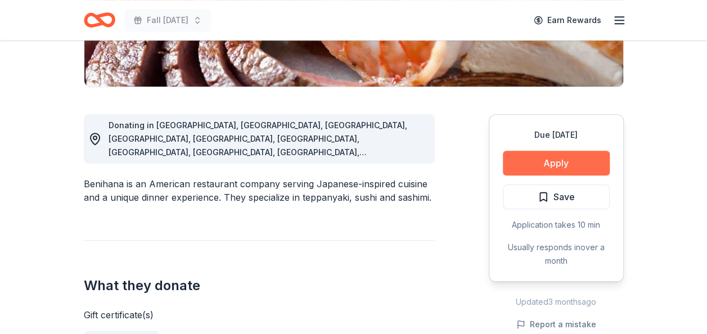
click at [529, 170] on button "Apply" at bounding box center [556, 163] width 107 height 25
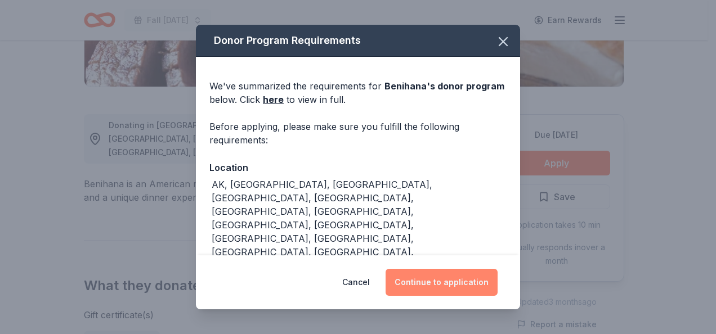
click at [416, 284] on button "Continue to application" at bounding box center [441, 282] width 112 height 27
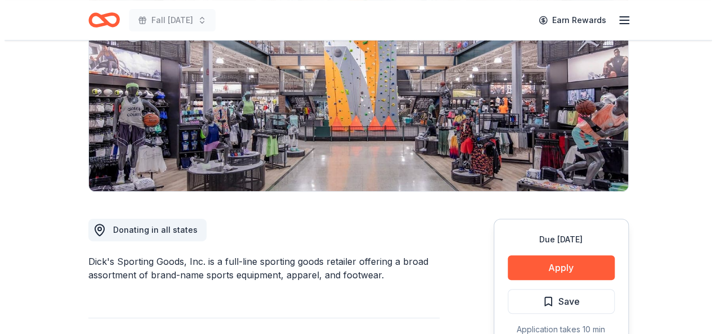
scroll to position [240, 0]
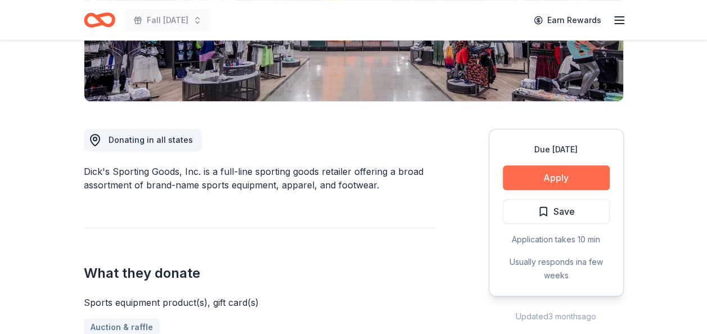
click at [592, 171] on button "Apply" at bounding box center [556, 177] width 107 height 25
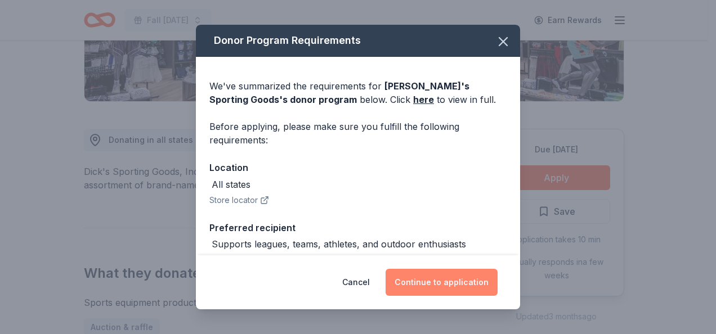
click at [464, 282] on button "Continue to application" at bounding box center [441, 282] width 112 height 27
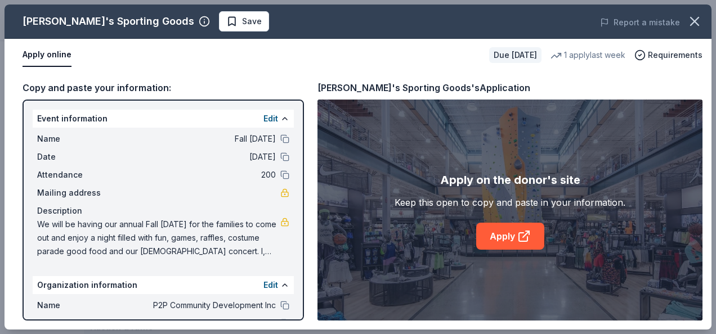
click at [276, 143] on div "Name Fall [DATE]" at bounding box center [163, 139] width 252 height 14
click at [280, 142] on button at bounding box center [284, 138] width 9 height 9
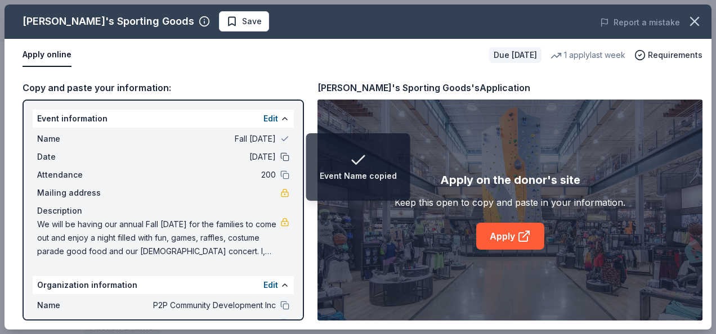
click at [280, 155] on button at bounding box center [284, 156] width 9 height 9
click at [280, 174] on button at bounding box center [284, 174] width 9 height 9
click at [280, 305] on button at bounding box center [284, 305] width 9 height 9
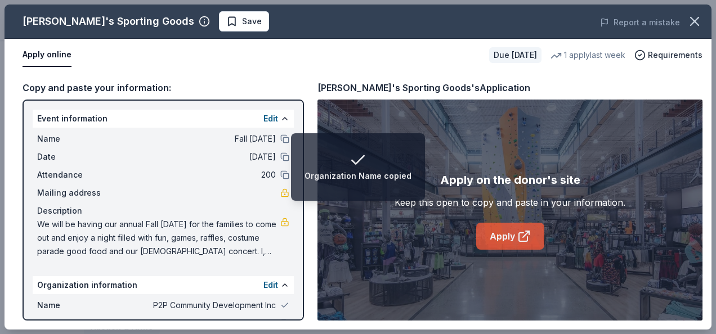
click at [519, 233] on icon at bounding box center [523, 237] width 8 height 8
